Goal: Task Accomplishment & Management: Use online tool/utility

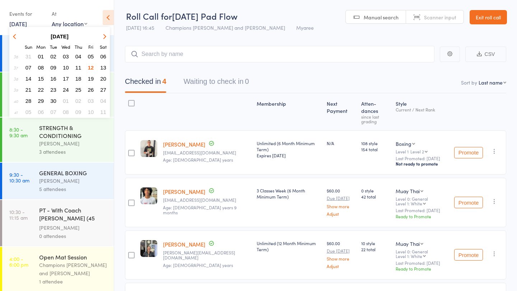
click at [104, 69] on span "13" at bounding box center [103, 68] width 6 height 6
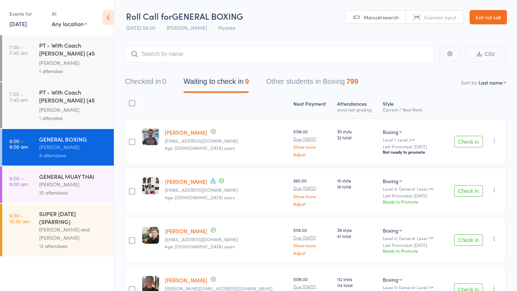
click at [85, 100] on div "PT - With Coach Owen (45 minutes)" at bounding box center [73, 97] width 69 height 18
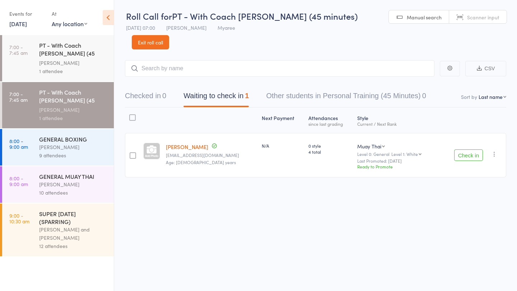
click at [466, 150] on button "Check in" at bounding box center [468, 155] width 29 height 11
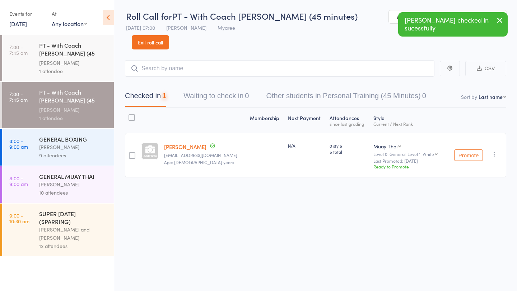
click at [91, 62] on div "[PERSON_NAME]" at bounding box center [73, 63] width 69 height 8
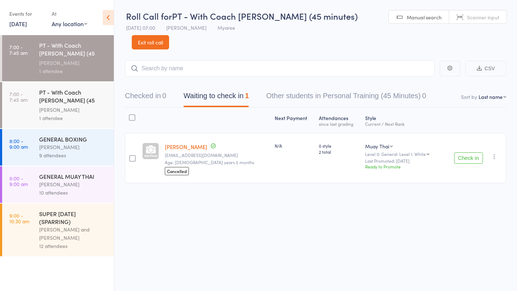
click at [87, 95] on div "PT - With Coach Owen (45 minutes)" at bounding box center [73, 97] width 69 height 18
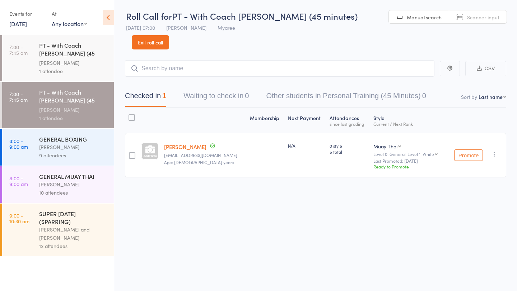
click at [85, 57] on div "PT - With Coach [PERSON_NAME] (45 minutes)" at bounding box center [73, 50] width 69 height 18
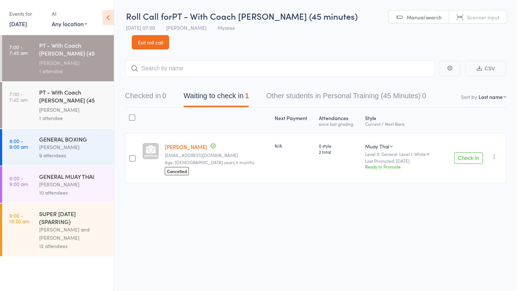
click at [465, 152] on button "Check in" at bounding box center [468, 157] width 29 height 11
click at [89, 139] on div "GENERAL BOXING" at bounding box center [73, 139] width 69 height 8
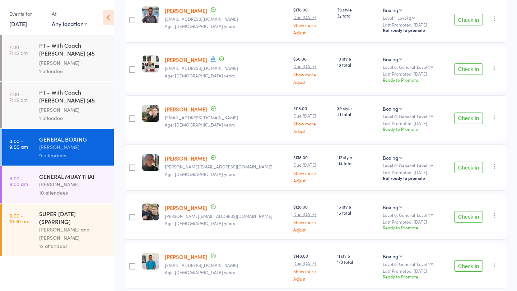
scroll to position [123, 0]
click at [472, 67] on button "Check in" at bounding box center [468, 68] width 29 height 11
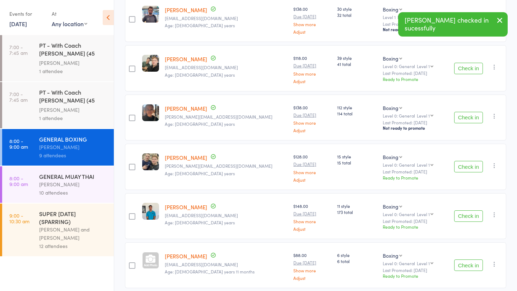
click at [472, 70] on button "Check in" at bounding box center [468, 68] width 29 height 11
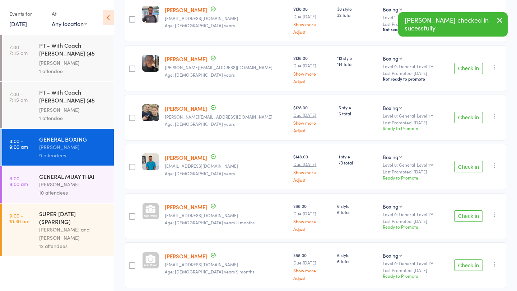
click at [460, 165] on button "Check in" at bounding box center [468, 166] width 29 height 11
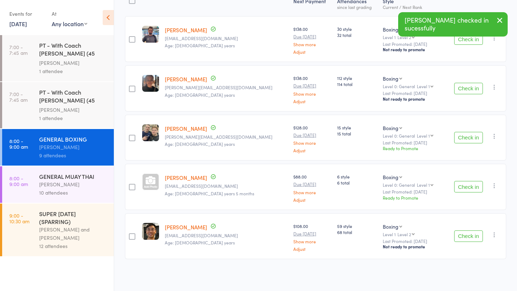
scroll to position [102, 0]
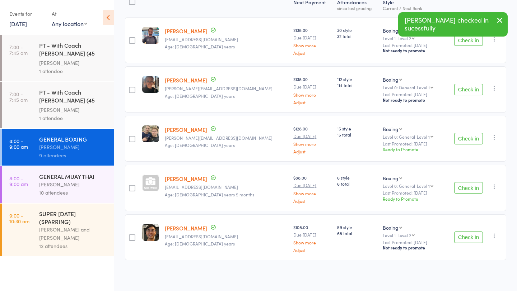
click at [460, 165] on div "Check in Check in Promote Send message Add Note Add Task Add Flag Remove Mark a…" at bounding box center [474, 188] width 62 height 46
click at [459, 136] on button "Check in" at bounding box center [468, 138] width 29 height 11
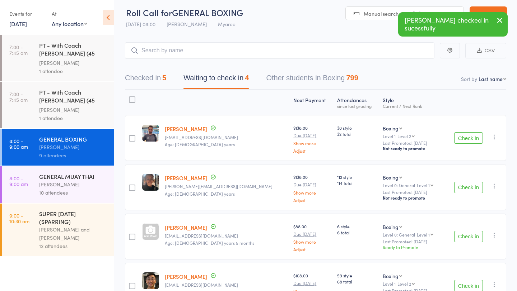
scroll to position [3, 0]
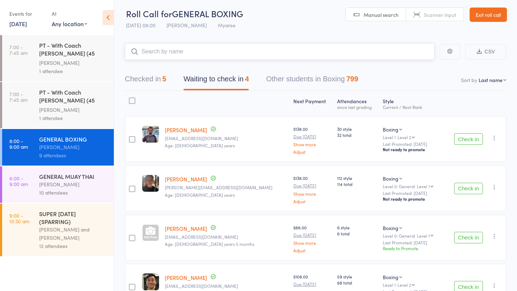
click at [330, 56] on input "search" at bounding box center [279, 51] width 309 height 17
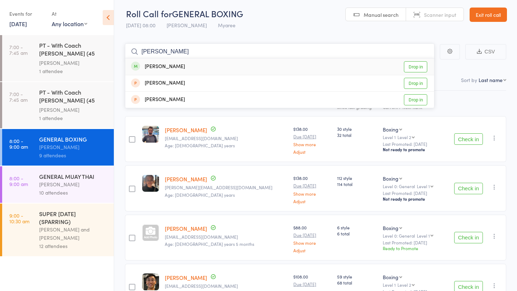
type input "quint"
click at [415, 69] on link "Drop in" at bounding box center [415, 66] width 23 height 11
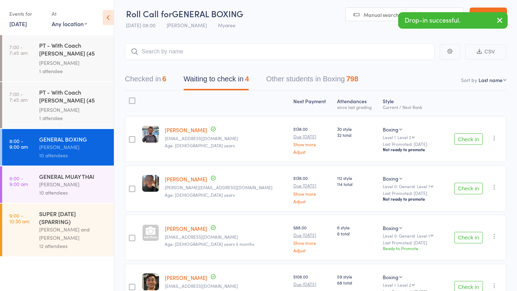
click at [461, 140] on button "Check in" at bounding box center [468, 138] width 29 height 11
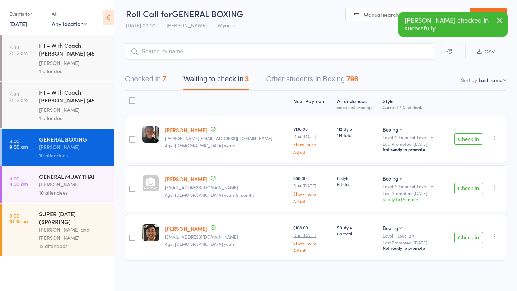
click at [461, 140] on button "Check in" at bounding box center [468, 138] width 29 height 11
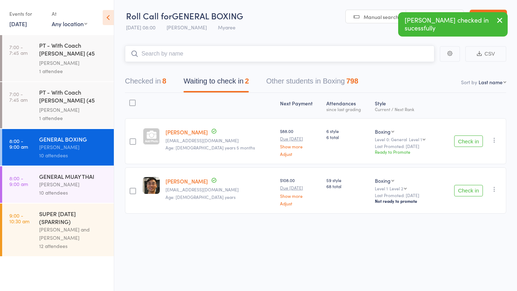
click at [211, 58] on input "search" at bounding box center [279, 54] width 309 height 17
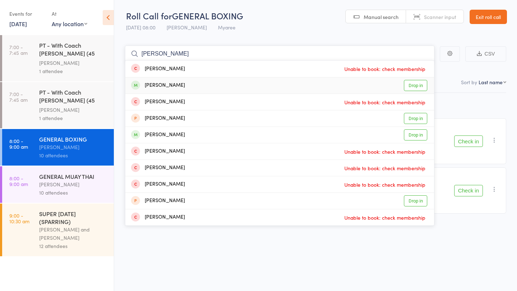
type input "burke"
click at [413, 84] on link "Drop in" at bounding box center [415, 85] width 23 height 11
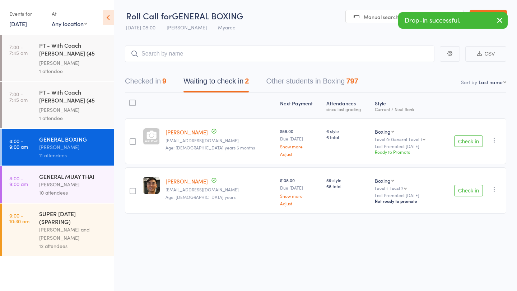
click at [470, 142] on button "Check in" at bounding box center [468, 141] width 29 height 11
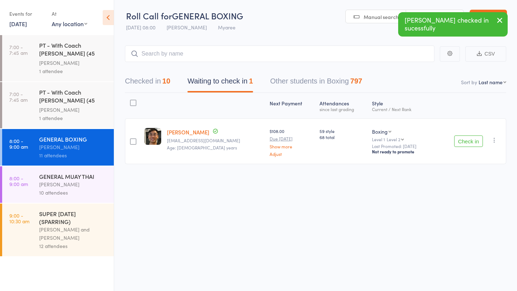
click at [470, 142] on button "Check in" at bounding box center [468, 141] width 29 height 11
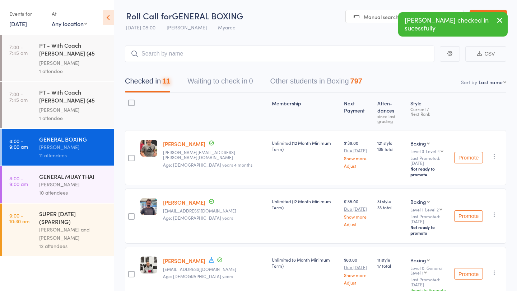
click at [73, 177] on div "GENERAL MUAY THAI" at bounding box center [73, 177] width 69 height 8
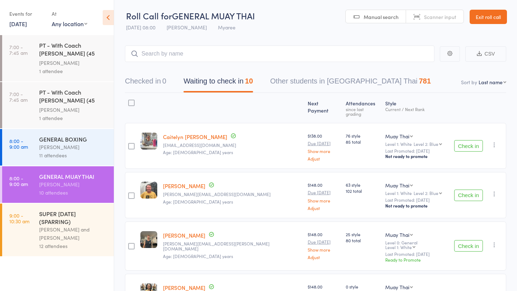
click at [465, 141] on button "Check in" at bounding box center [468, 145] width 29 height 11
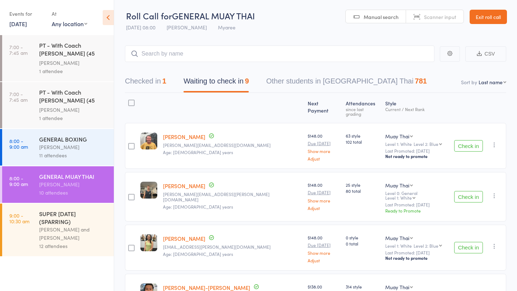
click at [465, 140] on button "Check in" at bounding box center [468, 145] width 29 height 11
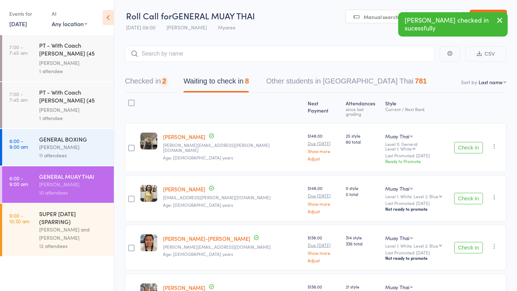
click at [465, 142] on button "Check in" at bounding box center [468, 147] width 29 height 11
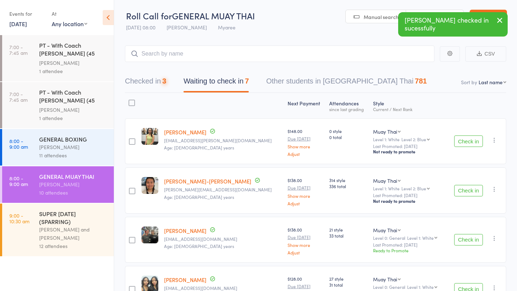
click at [465, 140] on button "Check in" at bounding box center [468, 141] width 29 height 11
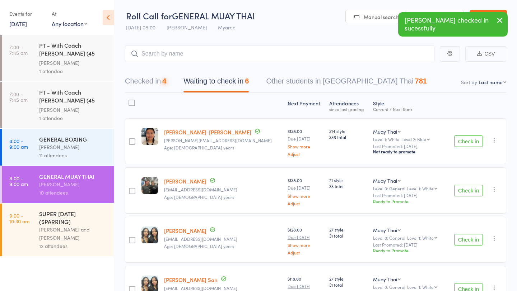
click at [465, 140] on button "Check in" at bounding box center [468, 141] width 29 height 11
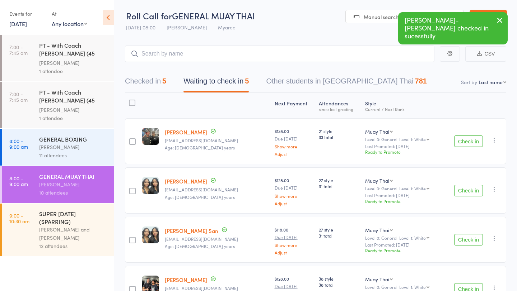
click at [465, 140] on button "Check in" at bounding box center [468, 141] width 29 height 11
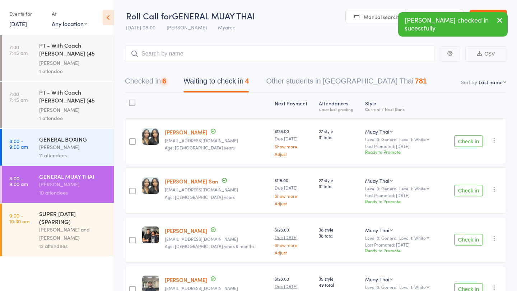
click at [465, 140] on button "Check in" at bounding box center [468, 141] width 29 height 11
click at [465, 185] on button "Check in" at bounding box center [468, 190] width 29 height 11
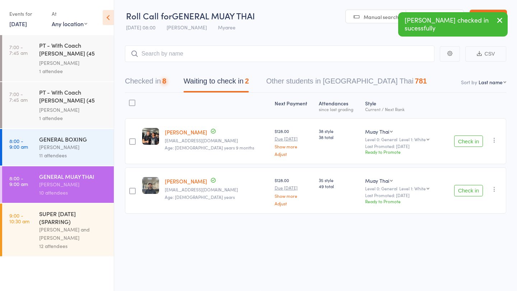
click at [465, 140] on button "Check in" at bounding box center [468, 141] width 29 height 11
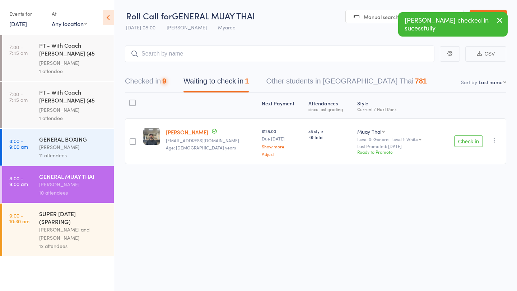
click at [465, 140] on button "Check in" at bounding box center [468, 141] width 29 height 11
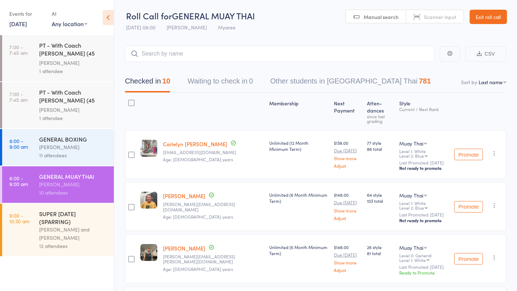
click at [64, 217] on div "SUPER SATURDAY (SPARRING)" at bounding box center [73, 218] width 69 height 16
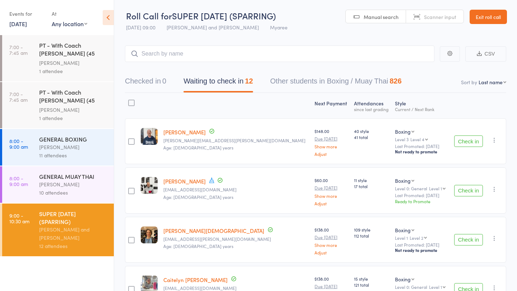
click at [477, 189] on button "Check in" at bounding box center [468, 190] width 29 height 11
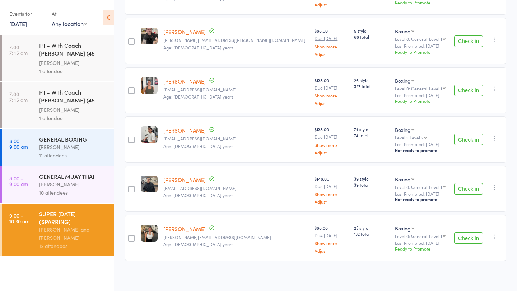
scroll to position [395, 0]
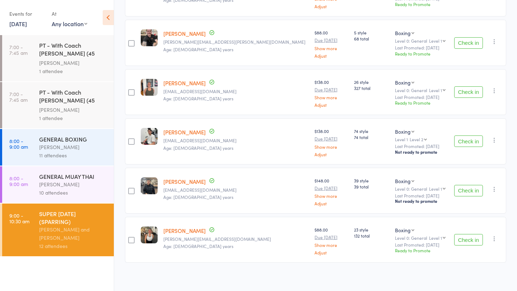
click at [461, 234] on button "Check in" at bounding box center [468, 239] width 29 height 11
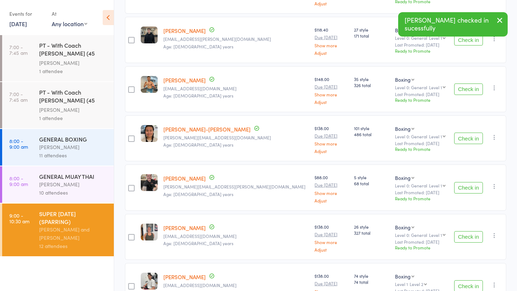
scroll to position [250, 0]
click at [467, 136] on button "Check in" at bounding box center [468, 137] width 29 height 11
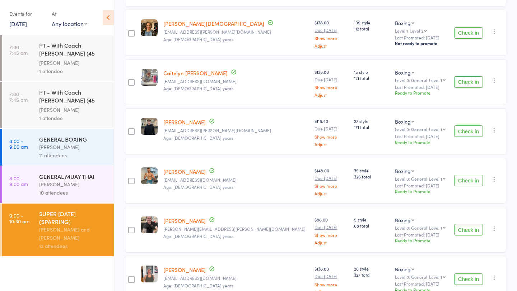
scroll to position [166, 0]
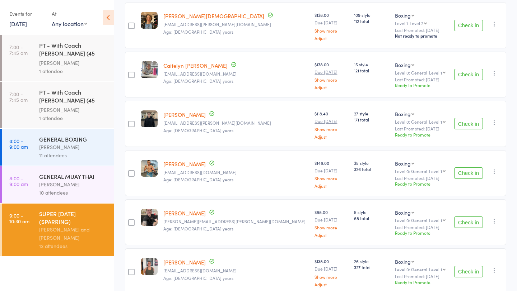
click at [468, 174] on button "Check in" at bounding box center [468, 173] width 29 height 11
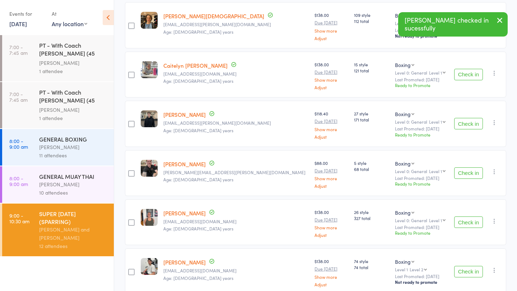
click at [461, 72] on button "Check in" at bounding box center [468, 74] width 29 height 11
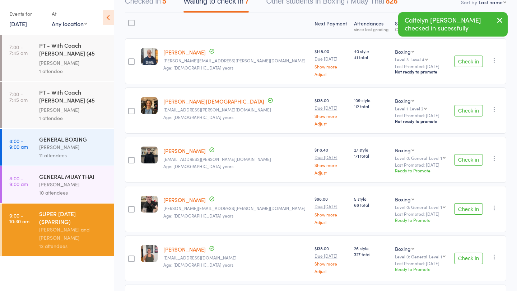
scroll to position [0, 0]
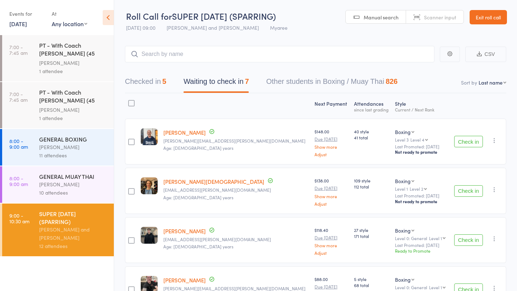
click at [160, 84] on button "Checked in 5" at bounding box center [145, 83] width 41 height 19
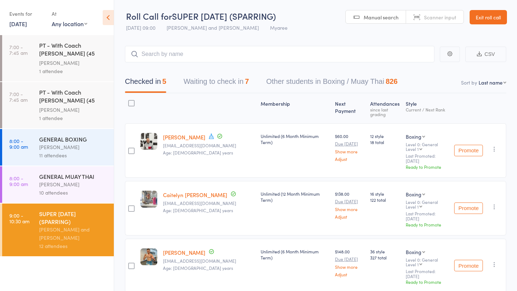
click at [224, 85] on button "Waiting to check in 7" at bounding box center [215, 83] width 65 height 19
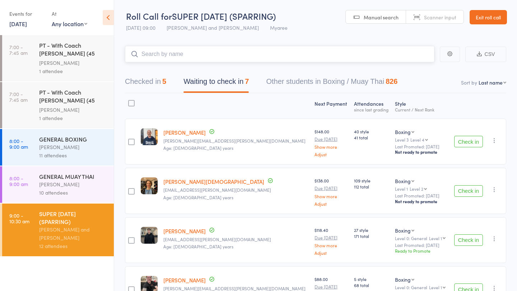
click at [196, 52] on input "search" at bounding box center [279, 54] width 309 height 17
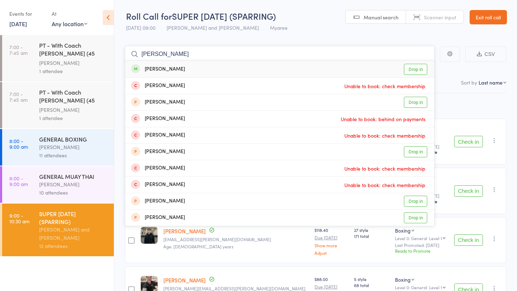
type input "sam ell"
click at [414, 69] on link "Drop in" at bounding box center [415, 69] width 23 height 11
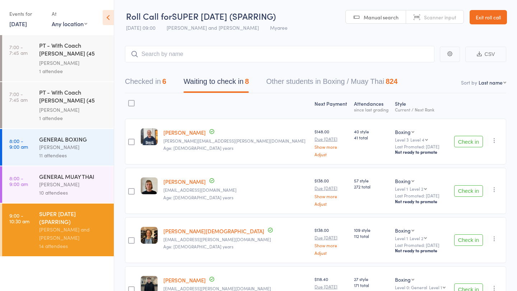
click at [469, 188] on button "Check in" at bounding box center [468, 190] width 29 height 11
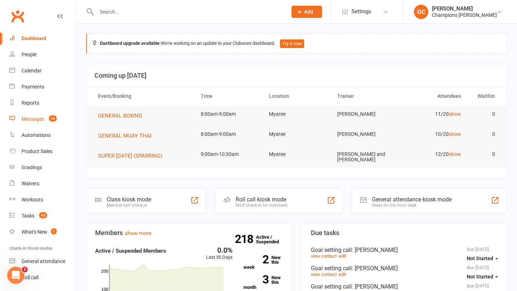
click at [42, 119] on div "Messages" at bounding box center [33, 119] width 23 height 6
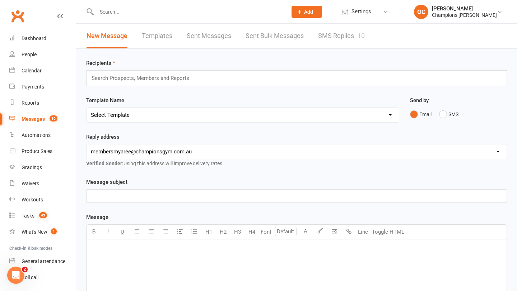
click at [326, 33] on link "SMS Replies 10" at bounding box center [341, 36] width 47 height 25
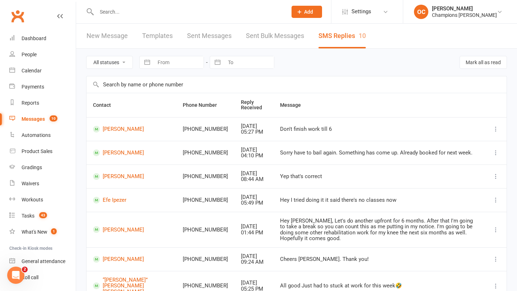
click at [173, 86] on input "text" at bounding box center [296, 84] width 420 height 17
click at [33, 182] on div "Waivers" at bounding box center [31, 184] width 18 height 6
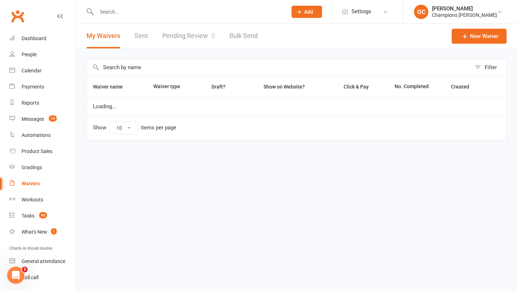
click at [192, 29] on link "Pending Review 0" at bounding box center [188, 36] width 53 height 25
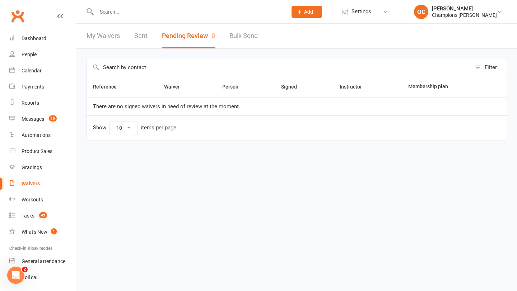
click at [118, 13] on input "text" at bounding box center [188, 12] width 188 height 10
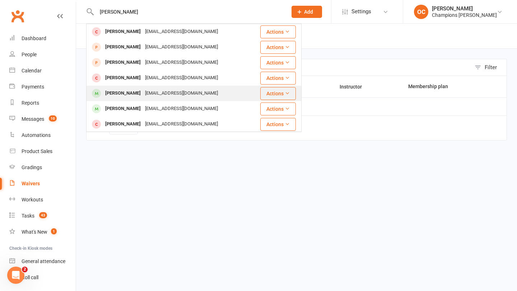
type input "stuart"
click at [150, 89] on div "orchardband@yahoo.com.au" at bounding box center [181, 93] width 77 height 10
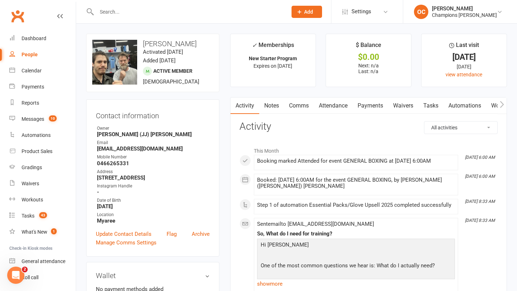
click at [276, 105] on link "Notes" at bounding box center [271, 106] width 25 height 17
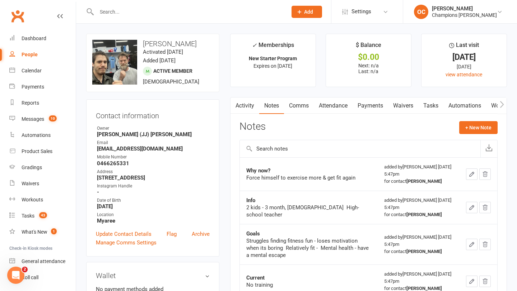
click at [137, 16] on input "text" at bounding box center [188, 12] width 188 height 10
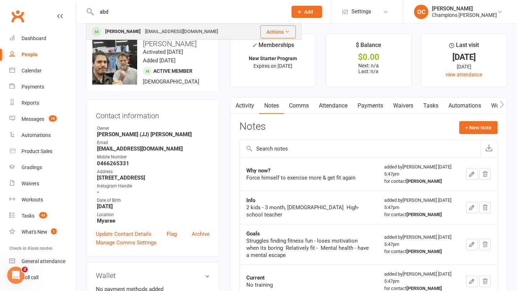
type input "abd"
click at [143, 28] on div "Abdul-Samad Busari" at bounding box center [123, 32] width 40 height 10
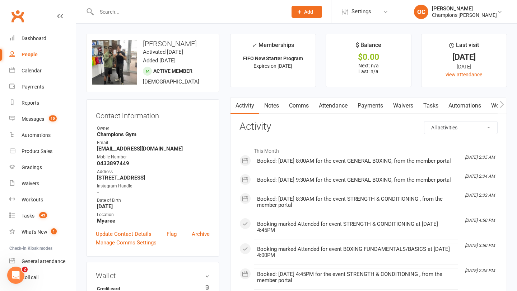
click at [269, 106] on link "Notes" at bounding box center [271, 106] width 25 height 17
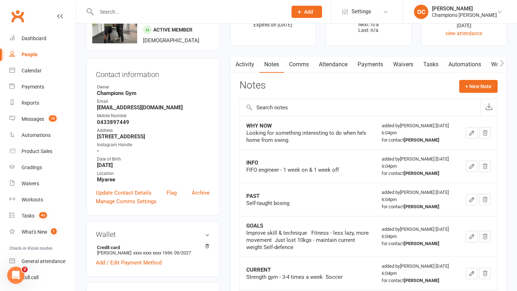
scroll to position [45, 0]
